Goal: Information Seeking & Learning: Learn about a topic

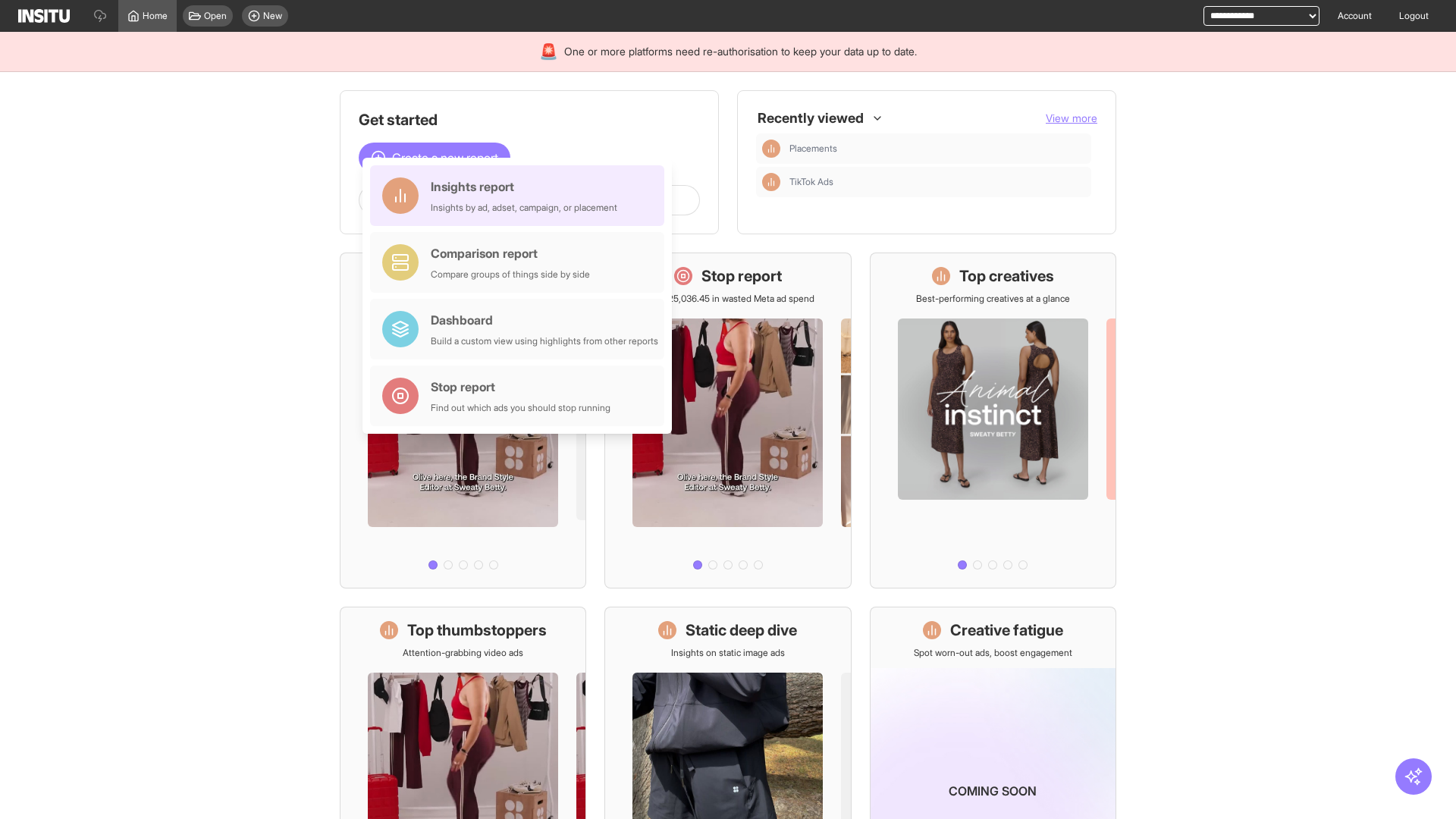
click at [521, 196] on div "Insights report Insights by ad, adset, campaign, or placement" at bounding box center [524, 196] width 187 height 36
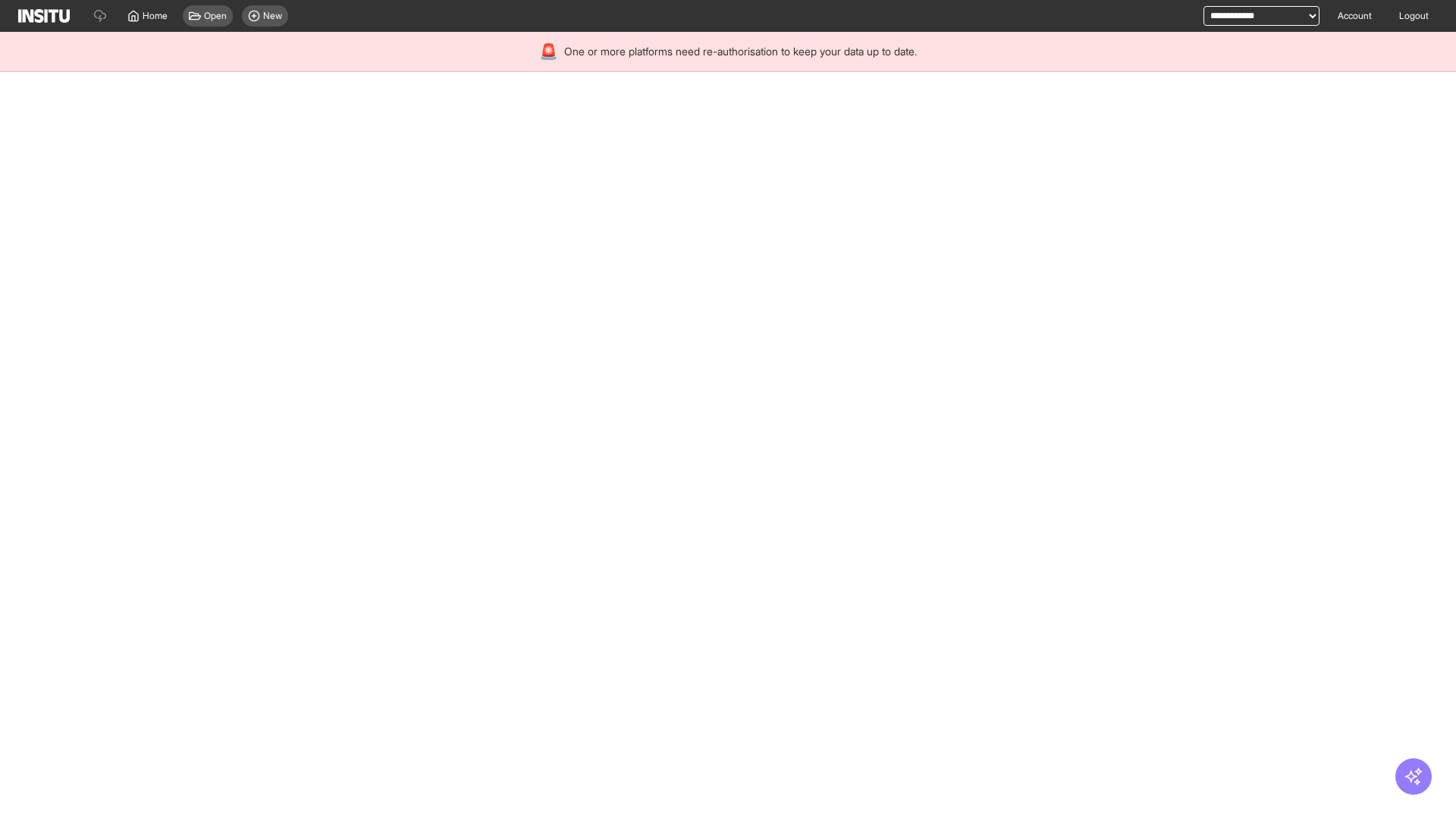
select select "**"
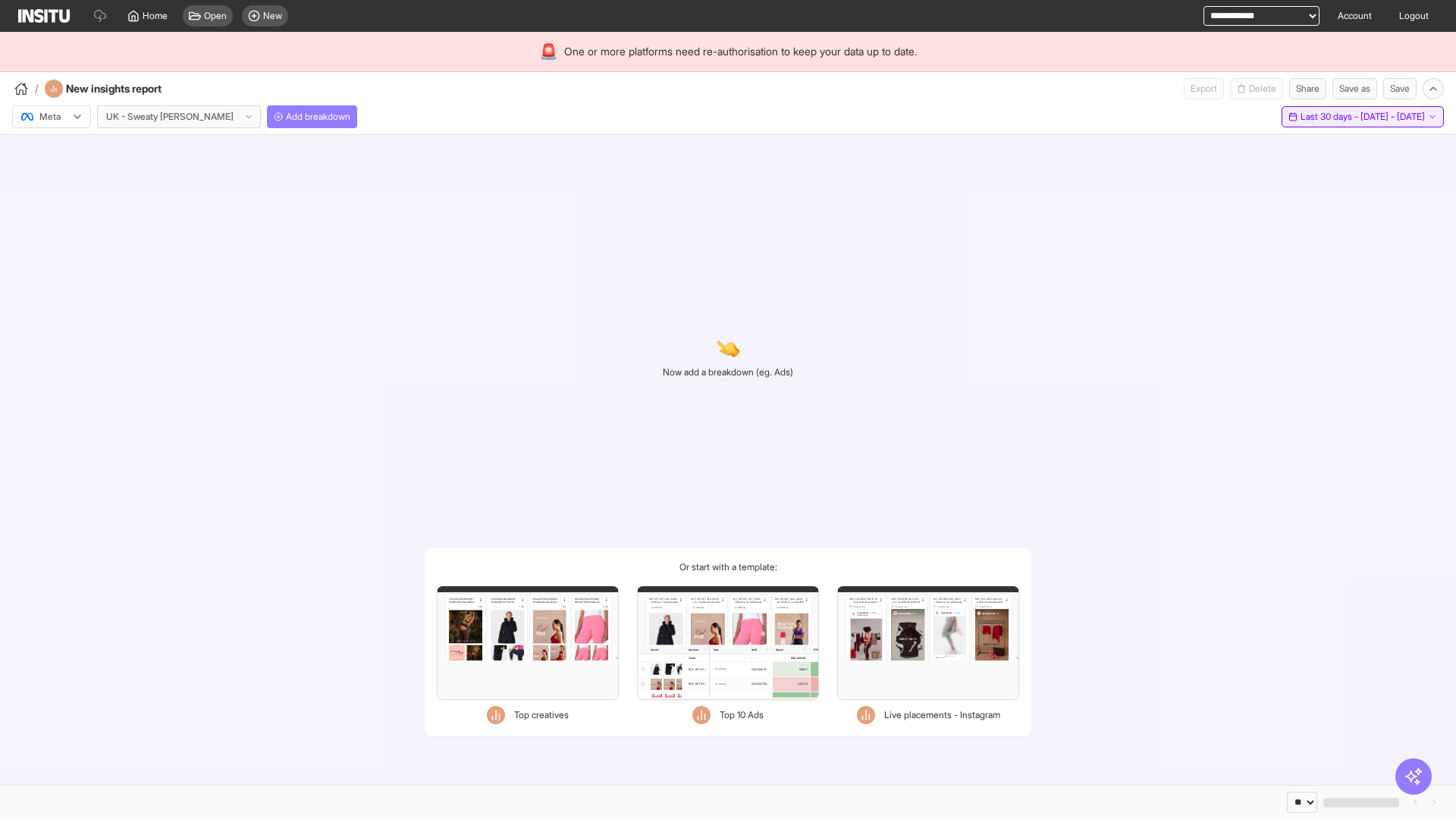
click at [1327, 117] on span "Last 30 days - [DATE] - [DATE]" at bounding box center [1363, 116] width 124 height 12
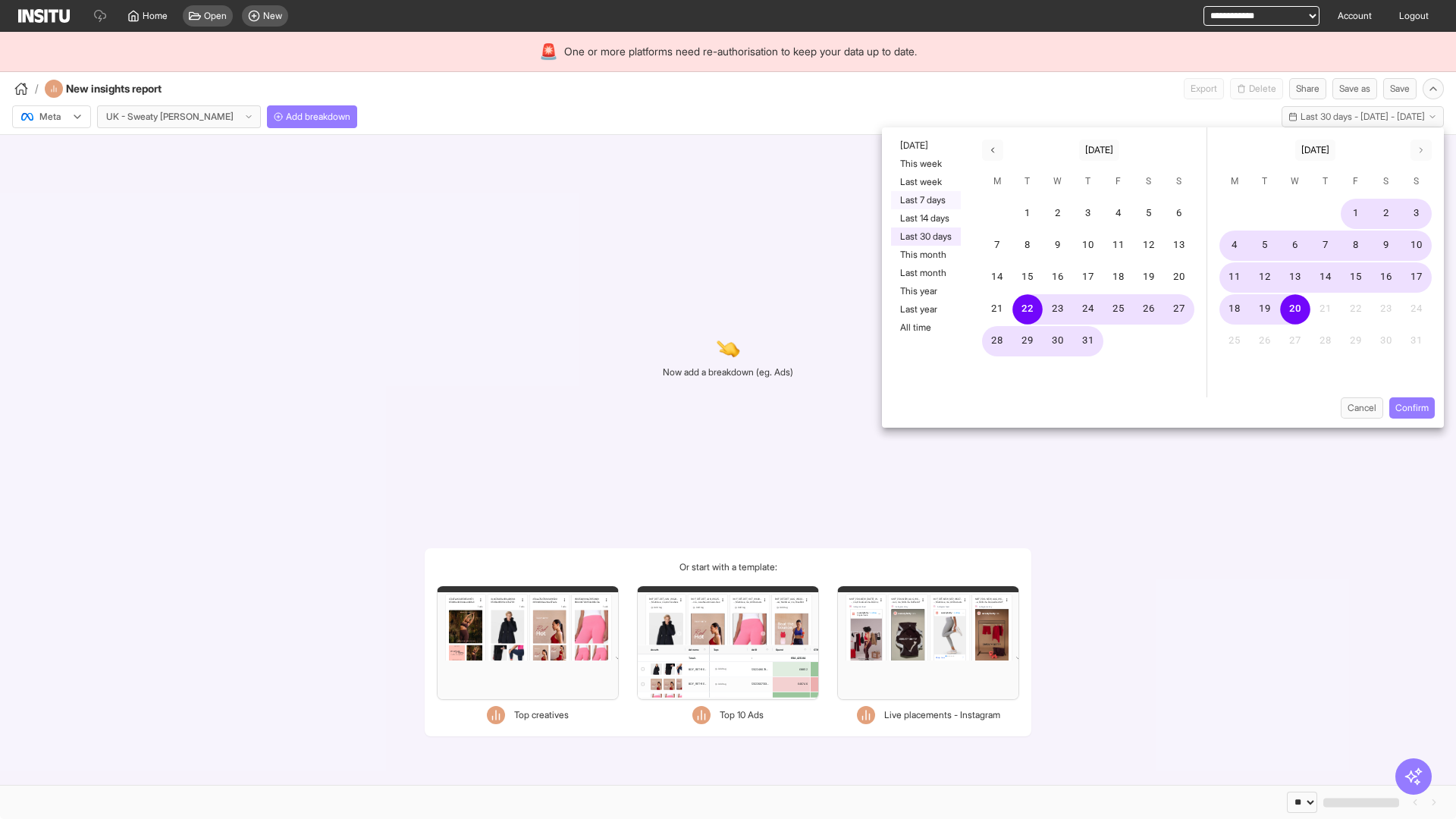
click at [925, 200] on button "Last 7 days" at bounding box center [926, 200] width 70 height 18
